Goal: Task Accomplishment & Management: Complete application form

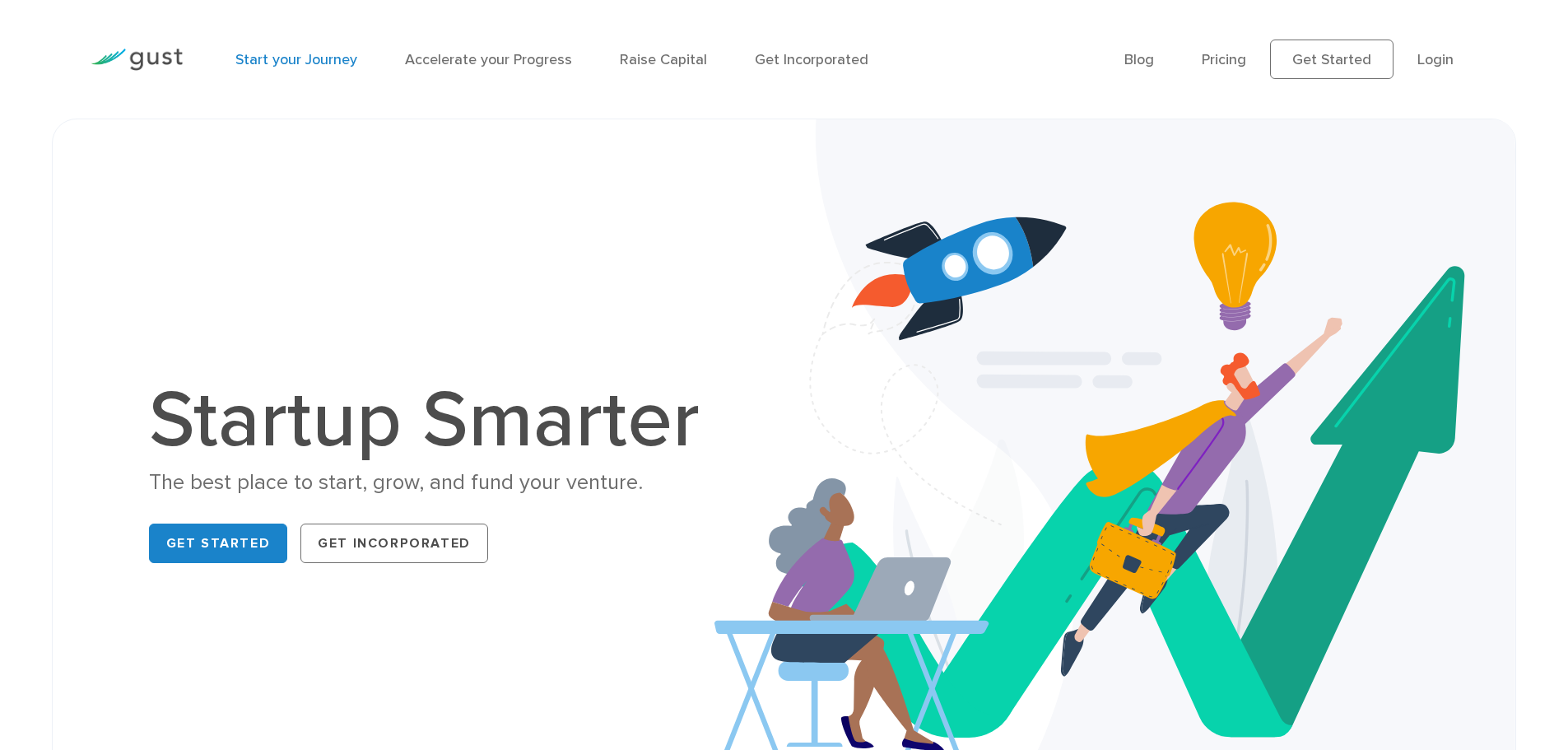
click at [305, 64] on link "Start your Journey" at bounding box center [296, 59] width 122 height 17
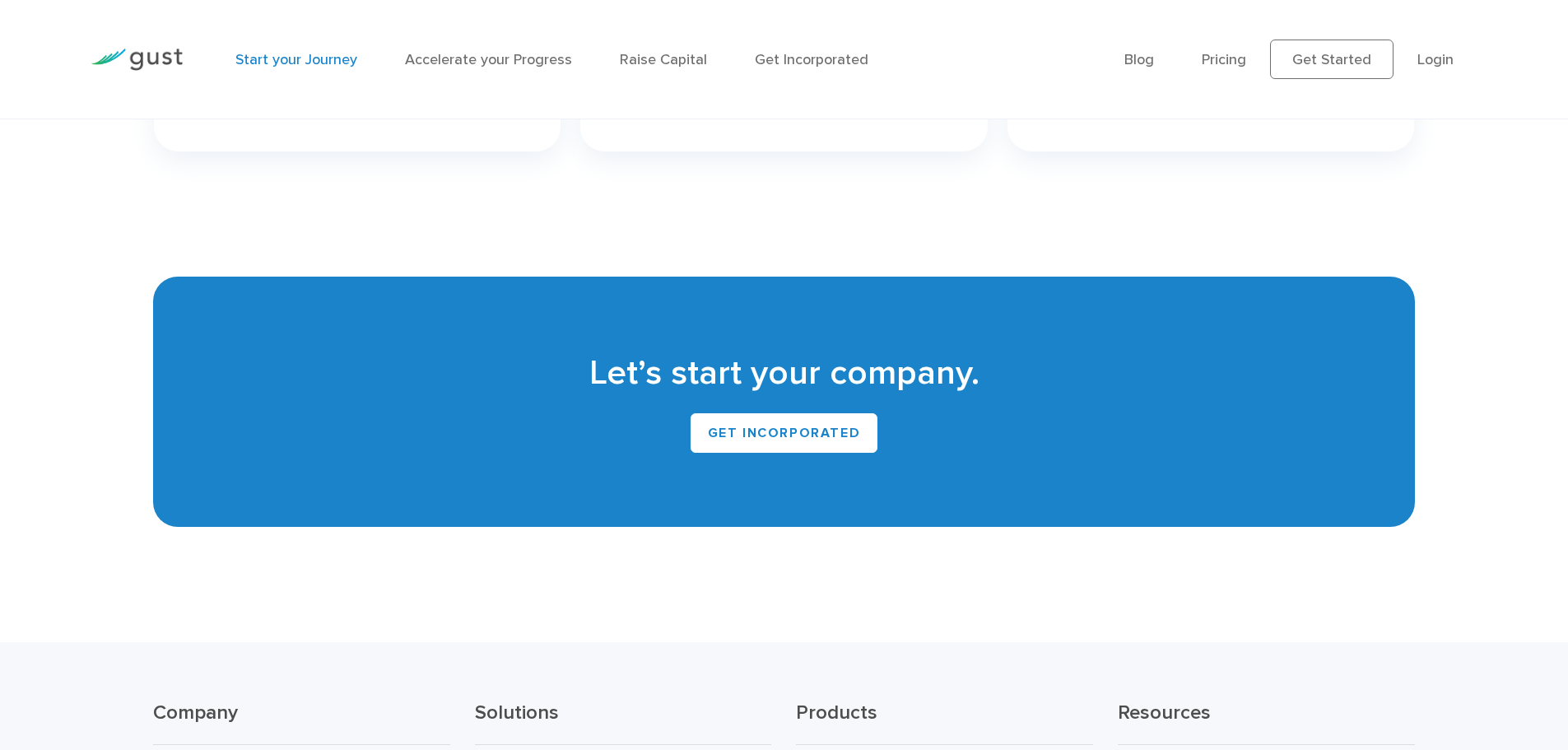
scroll to position [3399, 0]
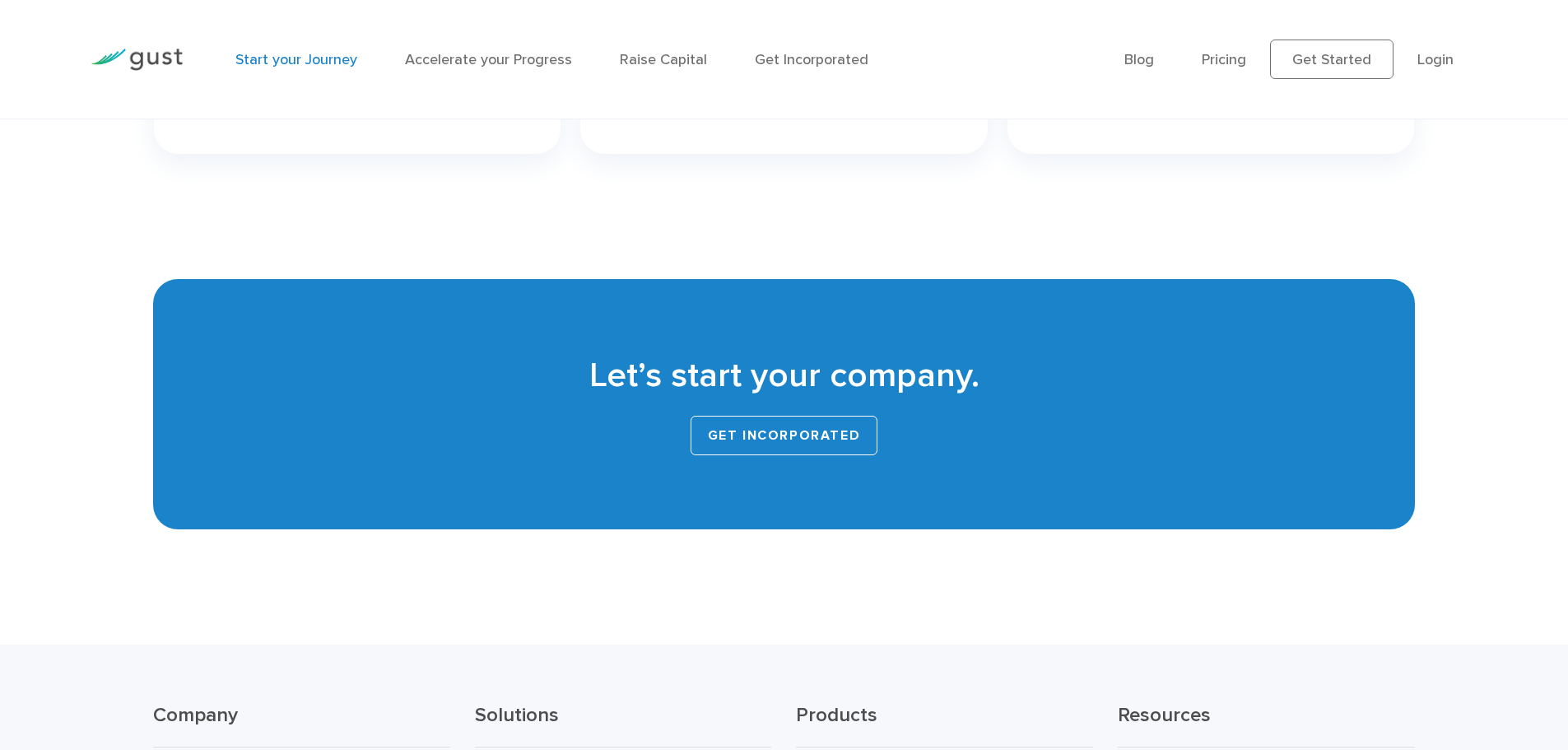
click at [825, 436] on link "GET INCORPORATED" at bounding box center [784, 435] width 188 height 39
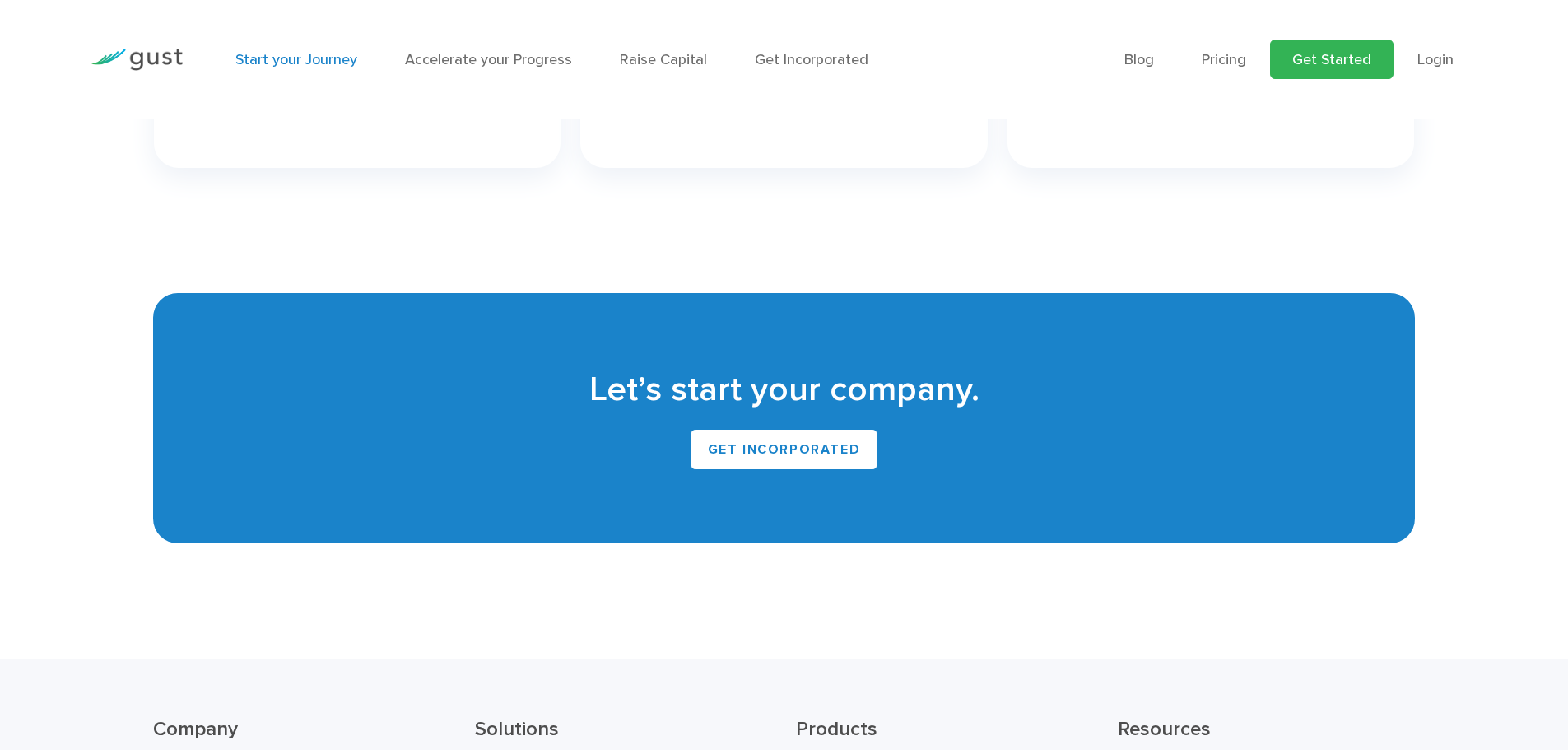
click at [1308, 67] on link "Get Started" at bounding box center [1332, 58] width 124 height 39
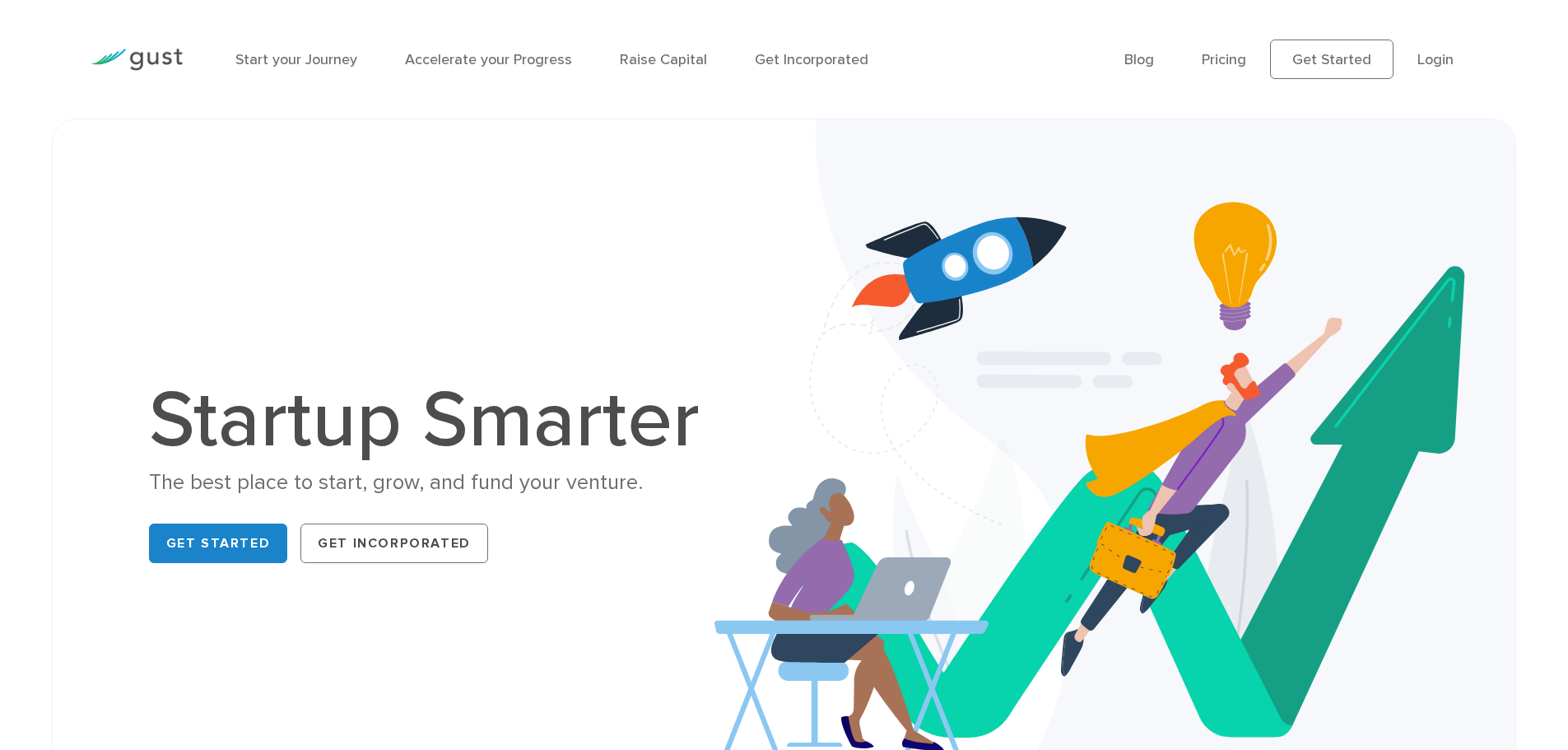
click at [744, 62] on ul "Start your Journey Accelerate your Progress Raise Capital Get Incorporated" at bounding box center [667, 59] width 865 height 22
click at [808, 61] on link "Get Incorporated" at bounding box center [812, 59] width 114 height 17
